Goal: Information Seeking & Learning: Learn about a topic

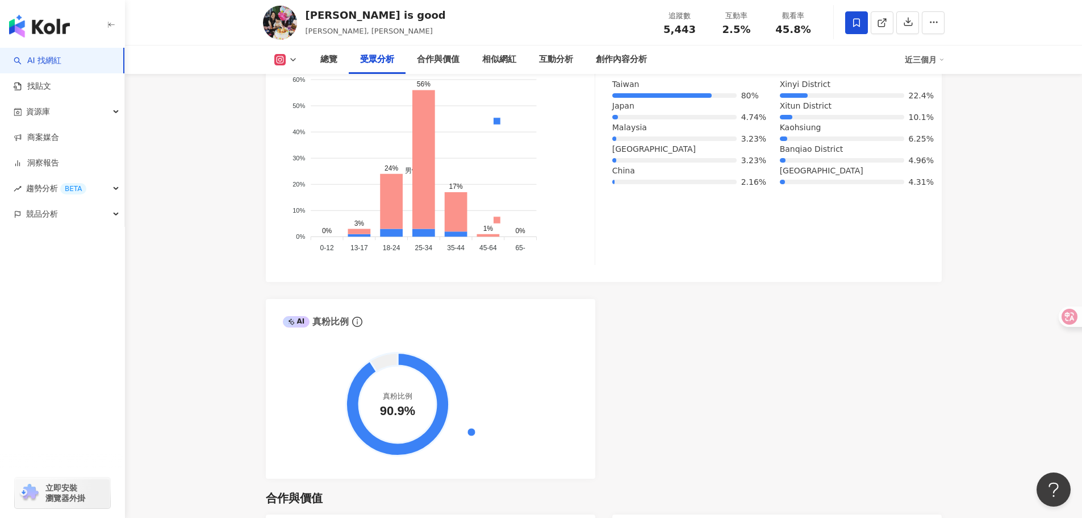
scroll to position [1307, 0]
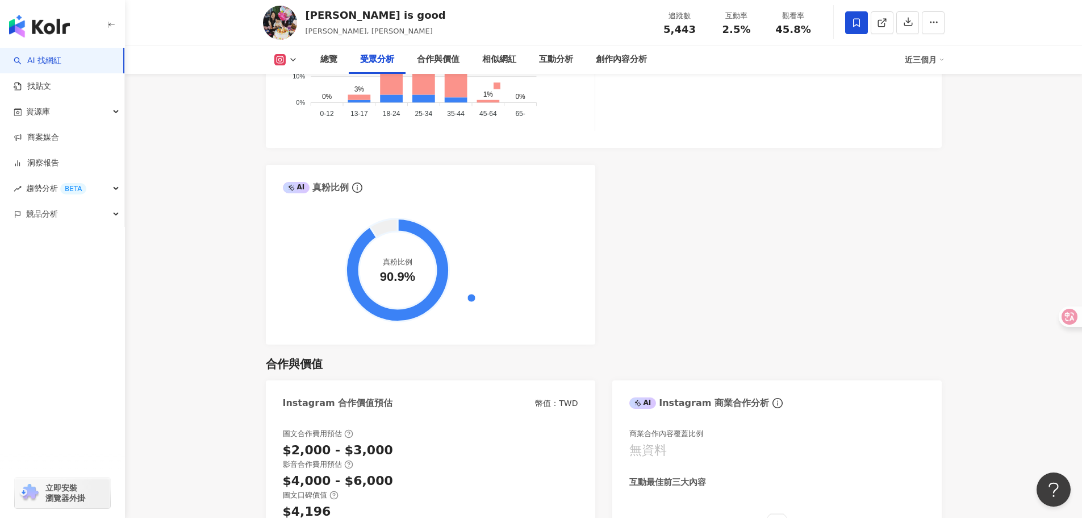
drag, startPoint x: 678, startPoint y: 290, endPoint x: 591, endPoint y: 360, distance: 111.2
click at [678, 290] on div "AI Instagram 受眾樣貌分析 受眾主要性別 女性 91.8% 受眾主要年齡 25-34 歲 55.3% 受眾年齡及性別分布 男性 女性 60% 60…" at bounding box center [604, 78] width 676 height 532
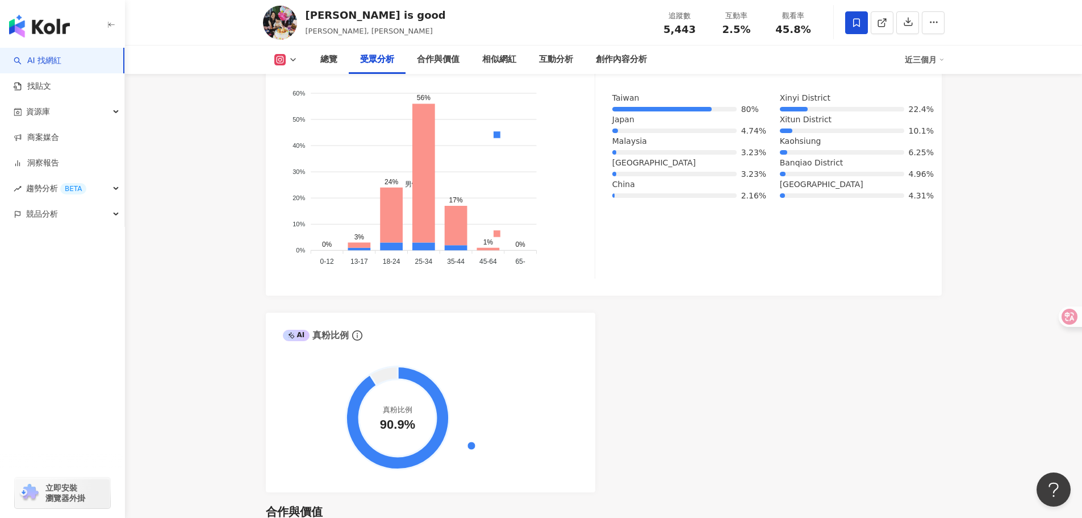
scroll to position [1023, 0]
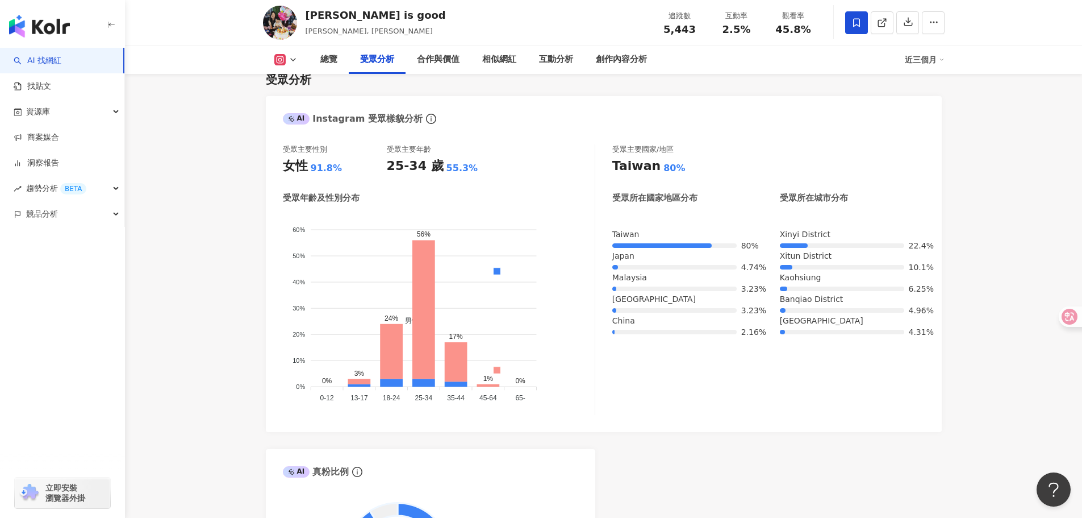
click at [771, 439] on div "AI Instagram 受眾樣貌分析 受眾主要性別 女性 91.8% 受眾主要年齡 25-34 歲 55.3% 受眾年齡及性別分布 男性 女性 60% 60…" at bounding box center [604, 362] width 676 height 532
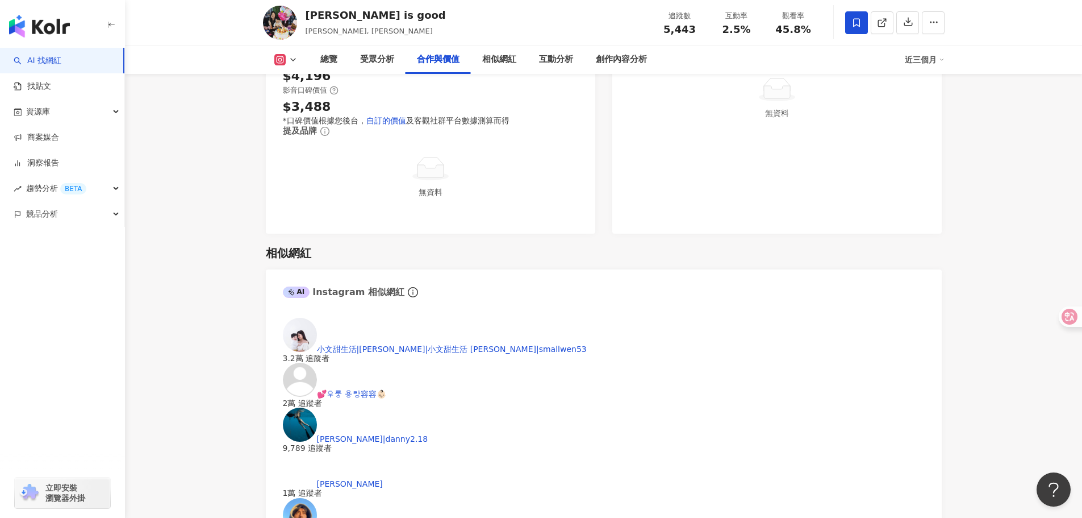
scroll to position [1761, 0]
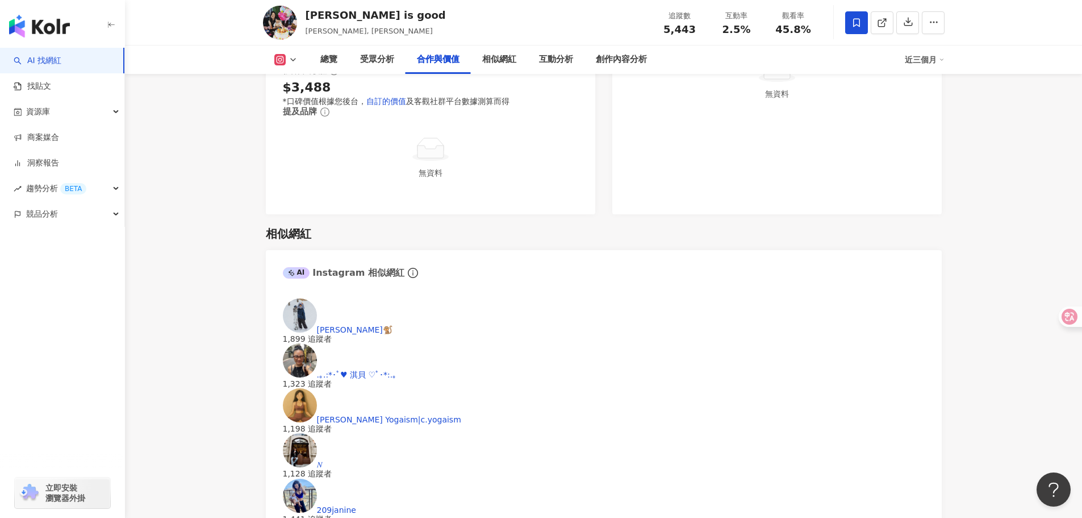
click at [273, 295] on div "珊珊🐒 1,899 追蹤者 .｡.:*･ﾟ♥ 淇貝 ♡ﾟ･*:.｡ 1,323 追蹤者 Chantelle’s Yogaism|c.yogaism 1,198…" at bounding box center [604, 425] width 676 height 276
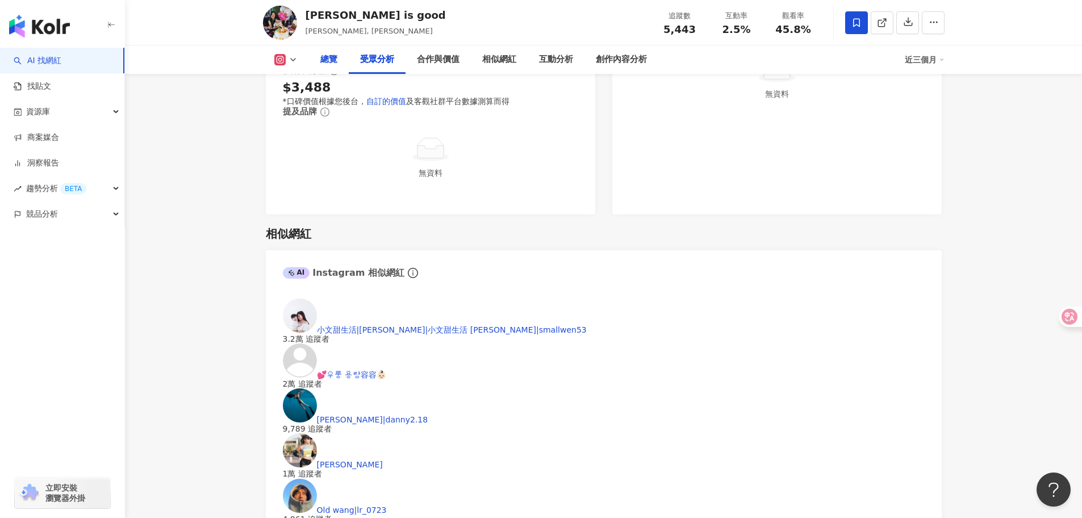
scroll to position [1421, 0]
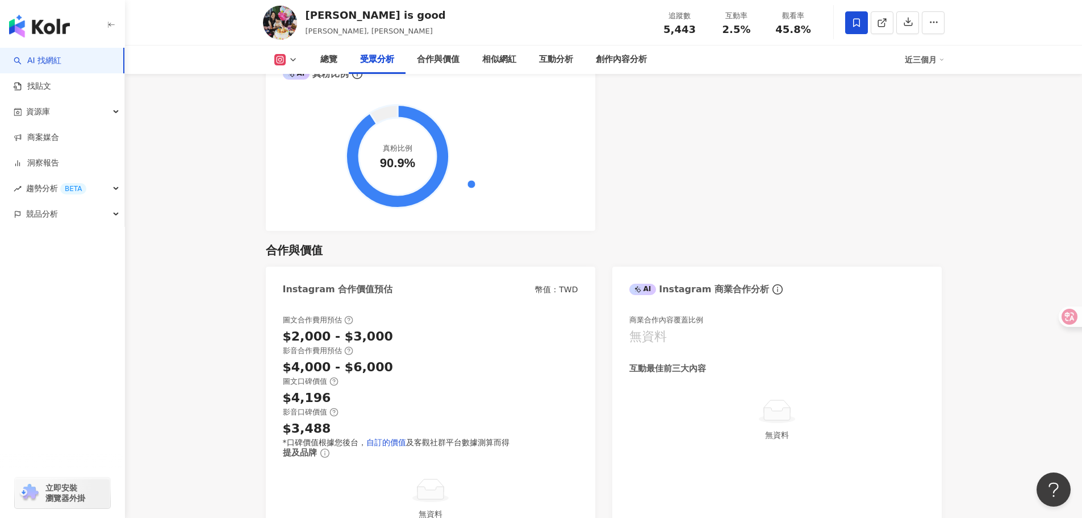
click at [293, 57] on icon at bounding box center [293, 59] width 9 height 9
click at [294, 107] on button "Facebook" at bounding box center [299, 107] width 58 height 16
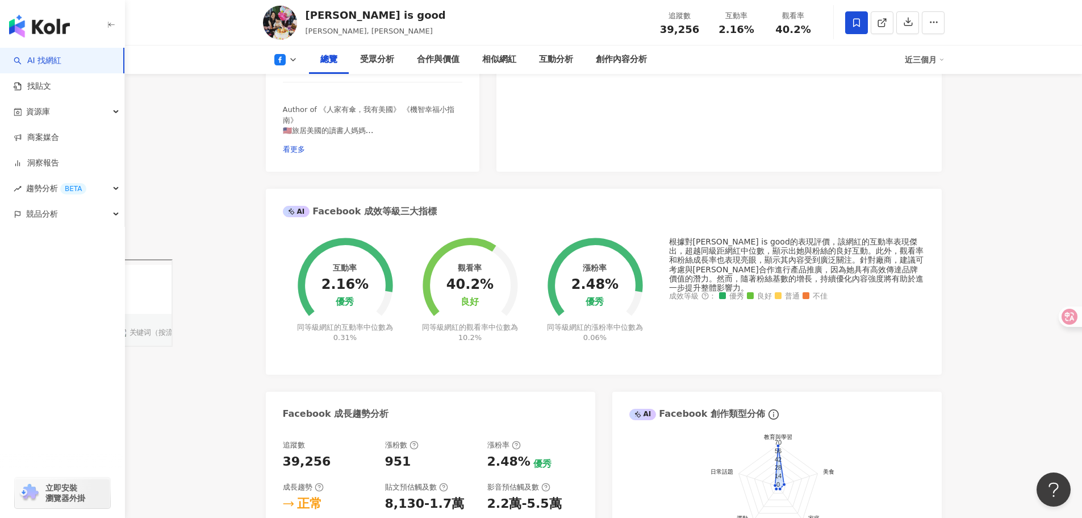
drag, startPoint x: 570, startPoint y: 439, endPoint x: 567, endPoint y: 432, distance: 8.1
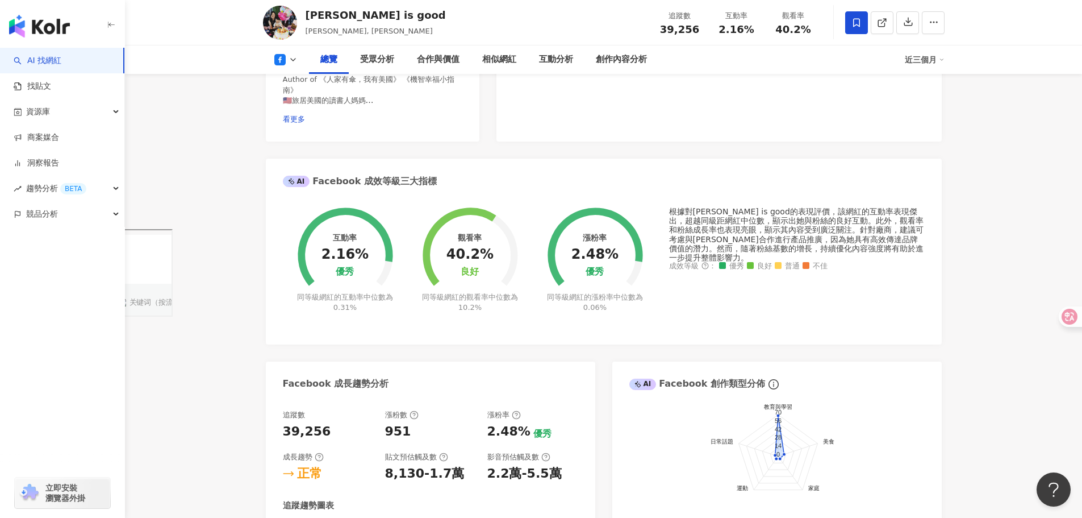
drag, startPoint x: 567, startPoint y: 432, endPoint x: 913, endPoint y: 268, distance: 383.0
click at [913, 268] on div "根據對Michelle is good的表現評價，該網紅的互動率表現傑出，超越同級距網紅中位數，顯示出她與粉絲的良好互動。此外，觀看率和粉絲成長率也表現亮眼，…" at bounding box center [797, 267] width 256 height 120
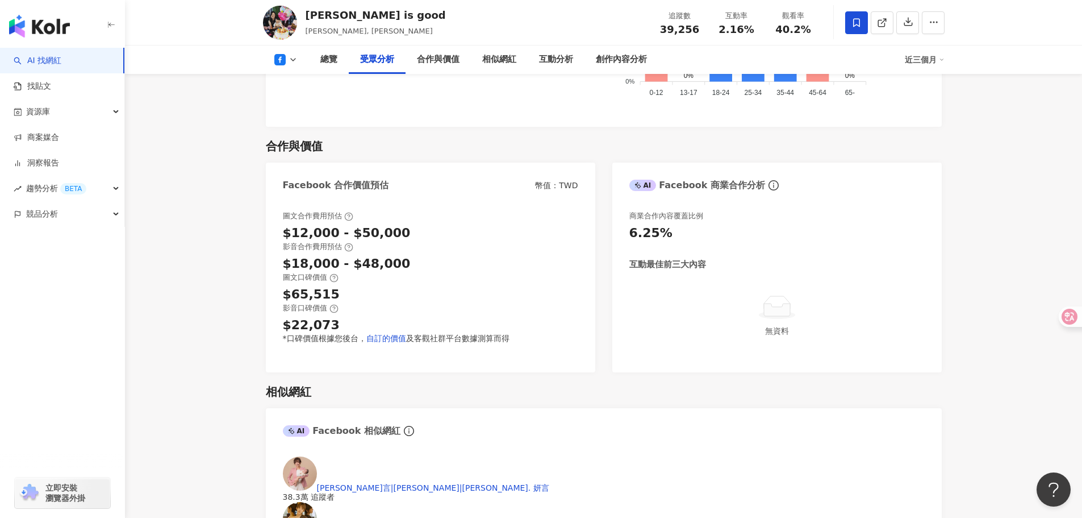
scroll to position [1421, 0]
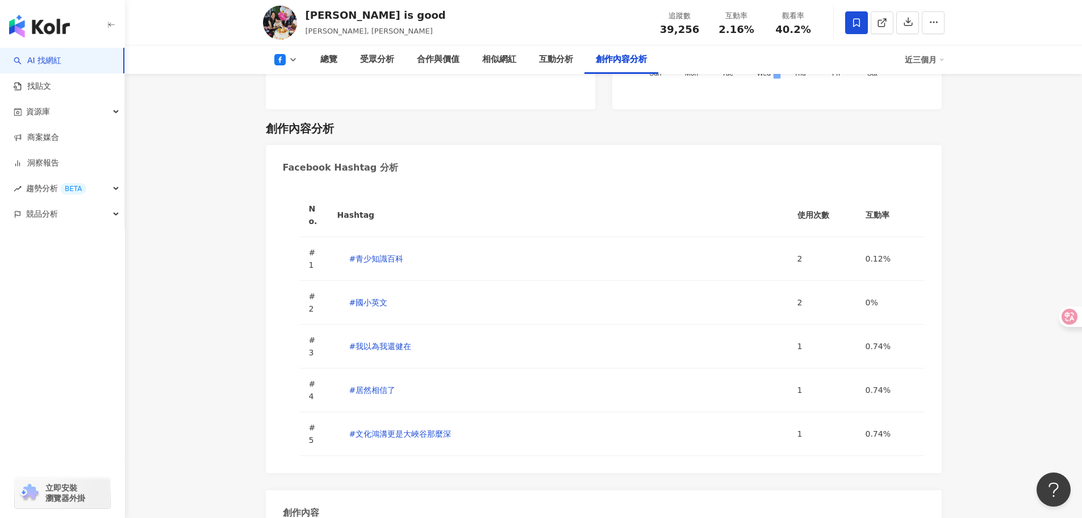
scroll to position [3296, 0]
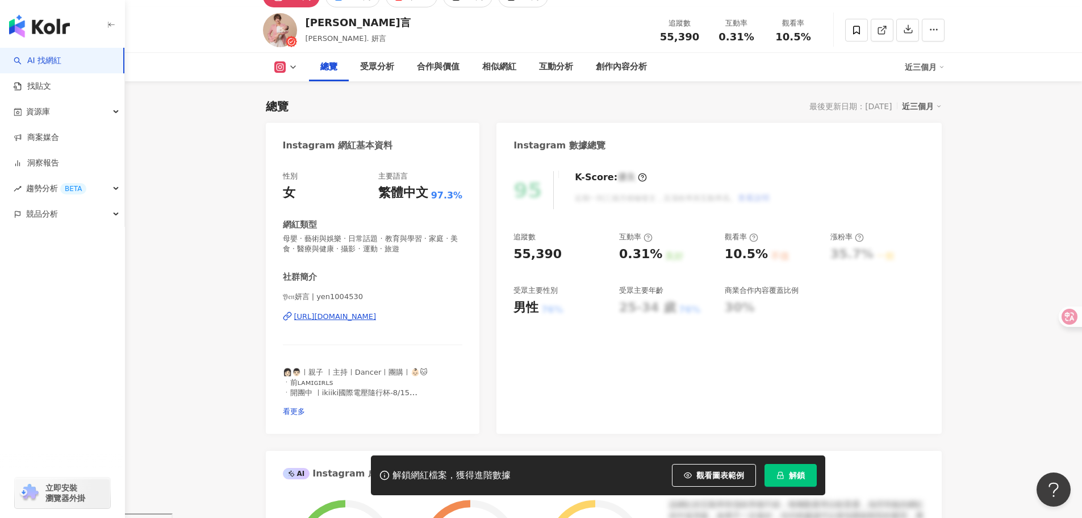
click at [298, 73] on button at bounding box center [286, 66] width 46 height 11
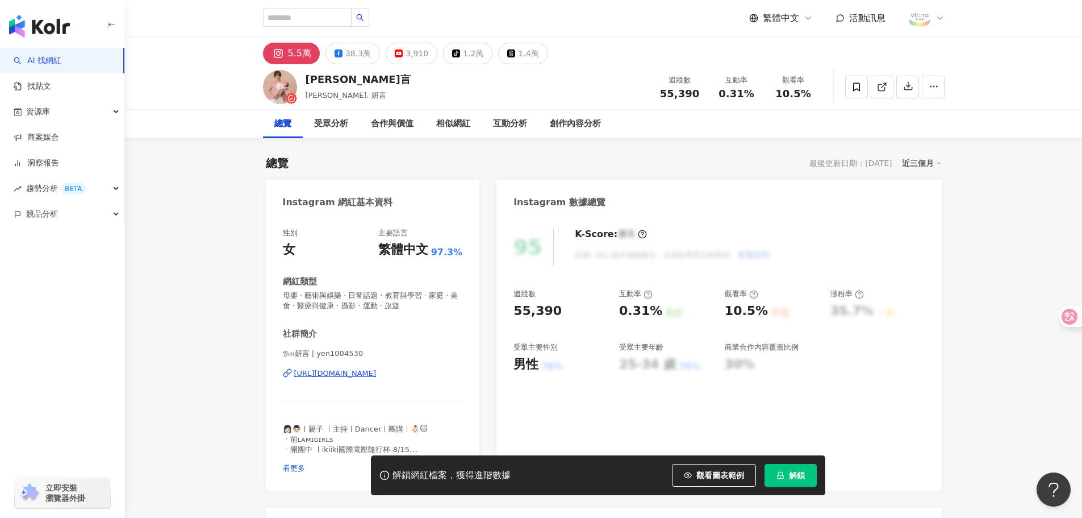
click at [341, 59] on button "38.3萬" at bounding box center [353, 54] width 55 height 22
